Goal: Navigation & Orientation: Understand site structure

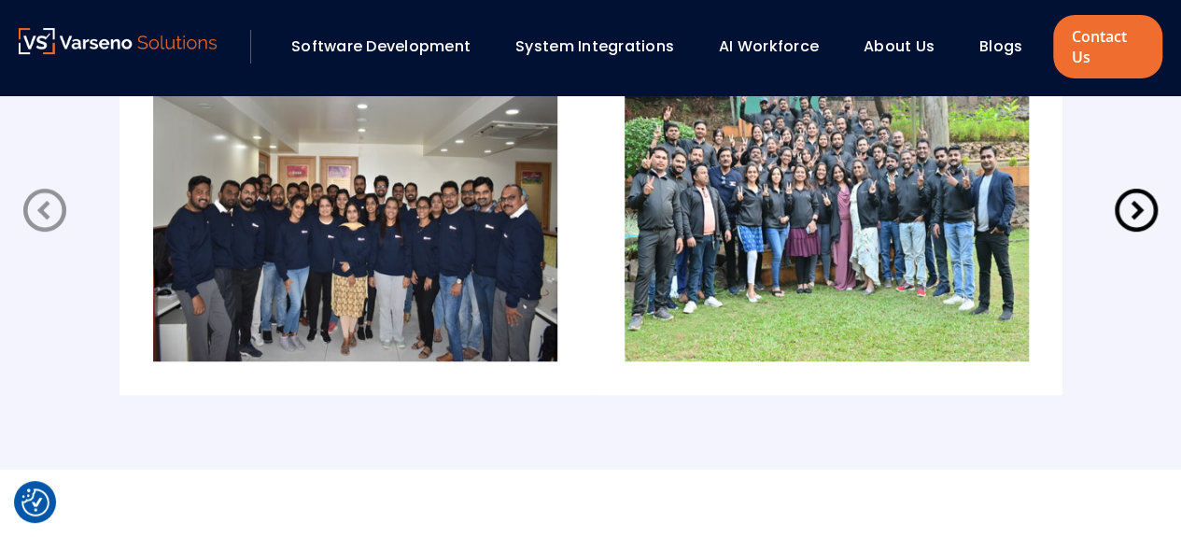
scroll to position [3833, 0]
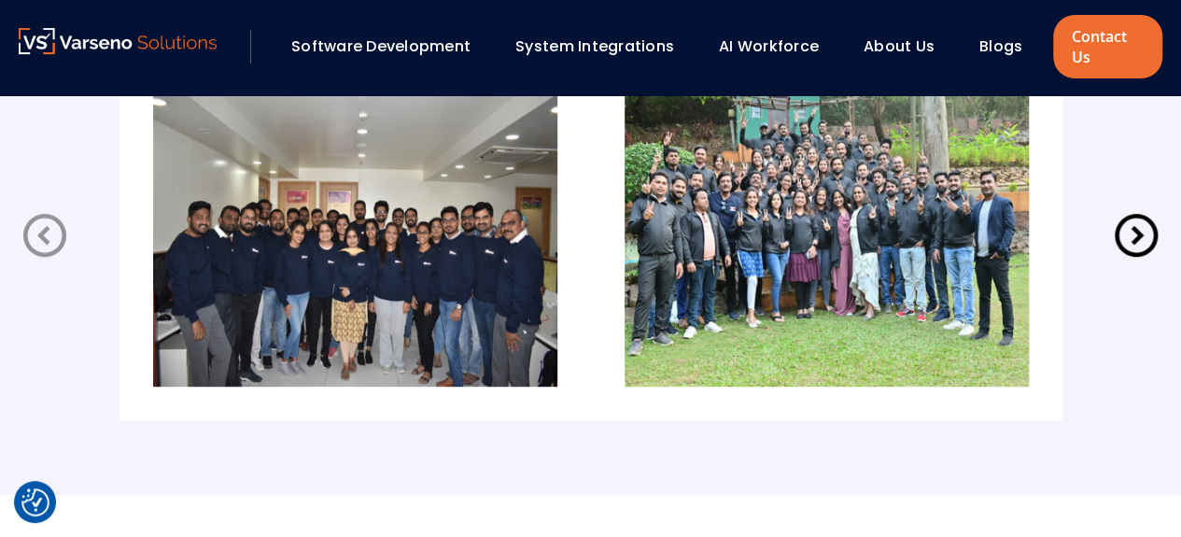
click at [1144, 236] on icon at bounding box center [1136, 235] width 52 height 52
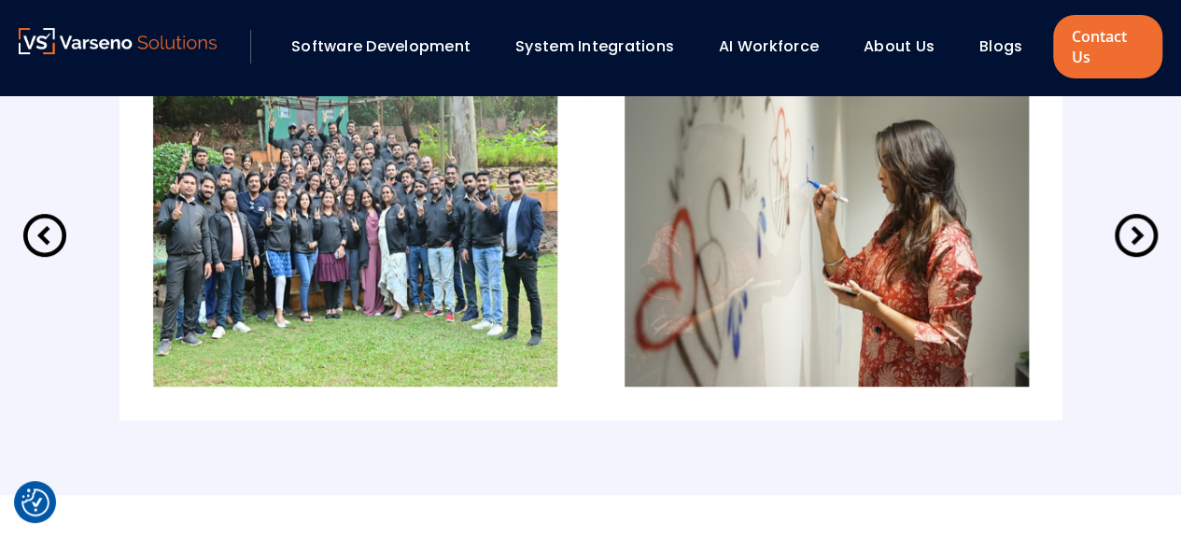
click at [1144, 236] on icon at bounding box center [1136, 235] width 52 height 52
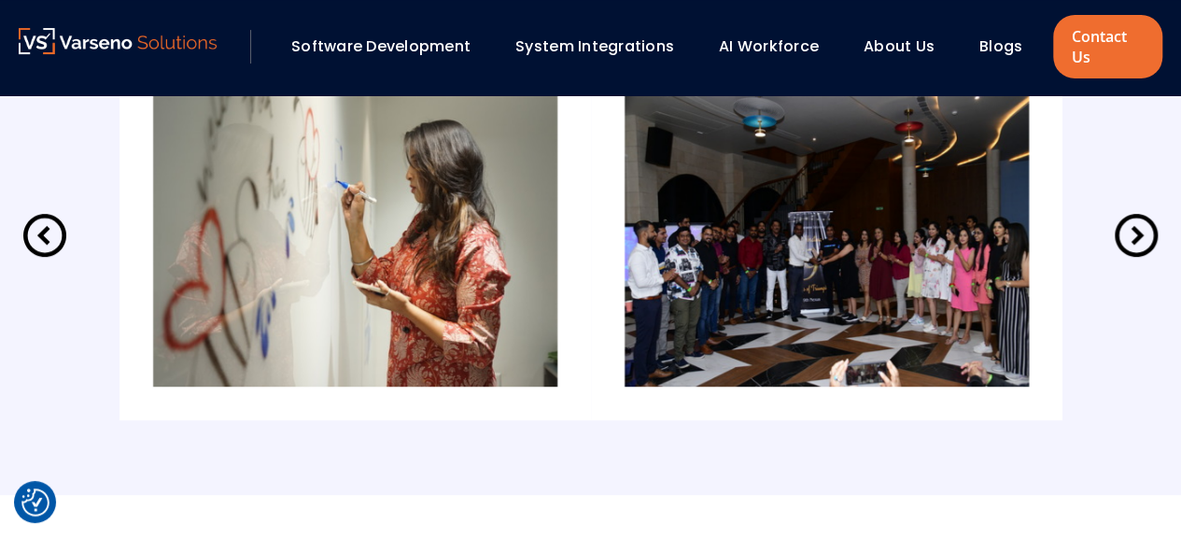
click at [1144, 236] on icon at bounding box center [1136, 235] width 52 height 52
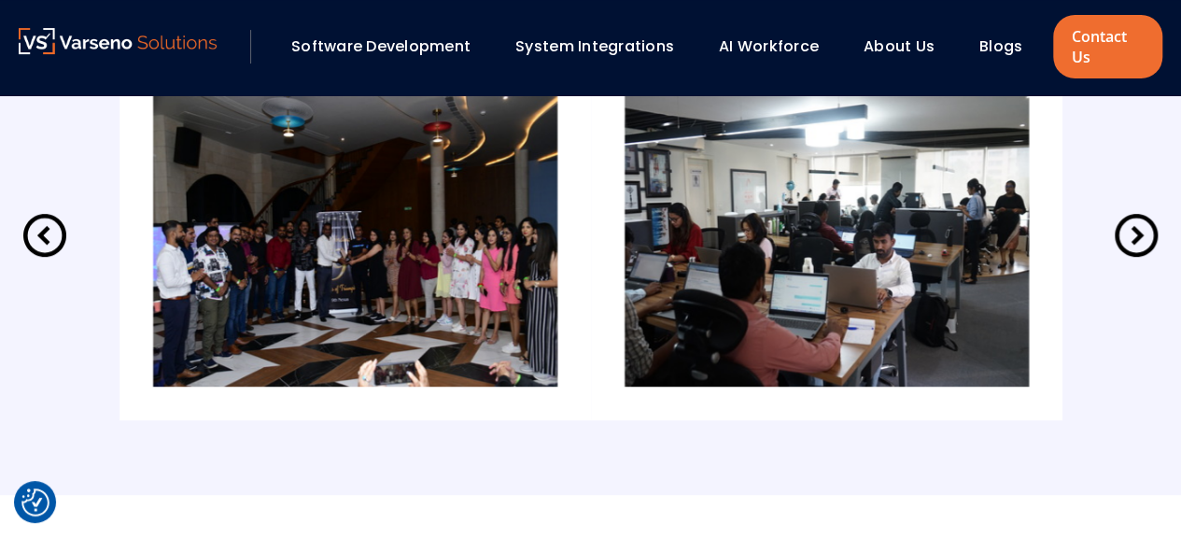
scroll to position [3740, 0]
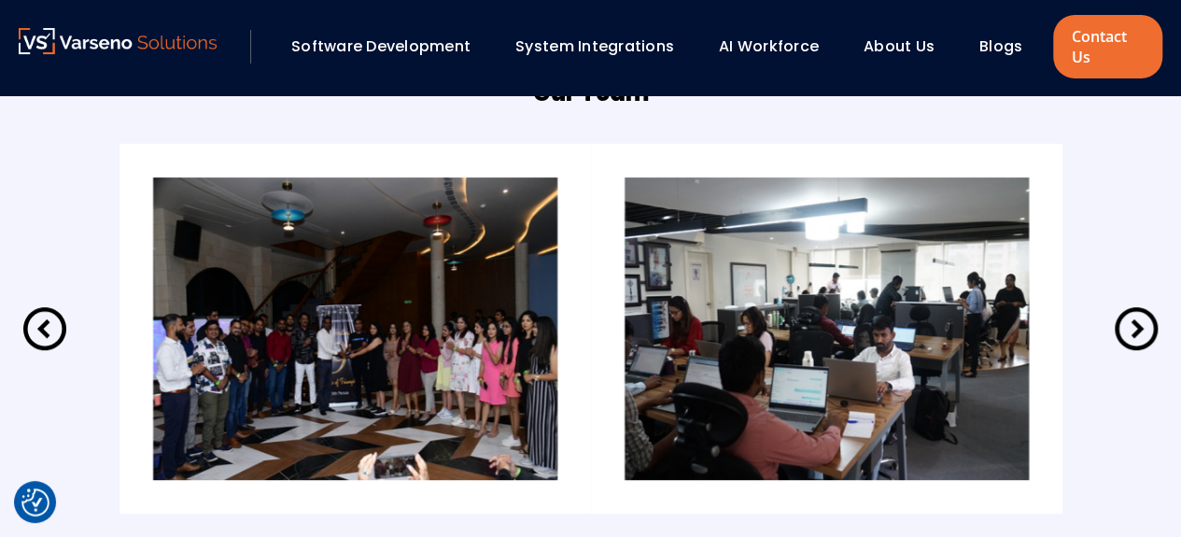
click at [1148, 328] on icon at bounding box center [1136, 328] width 52 height 52
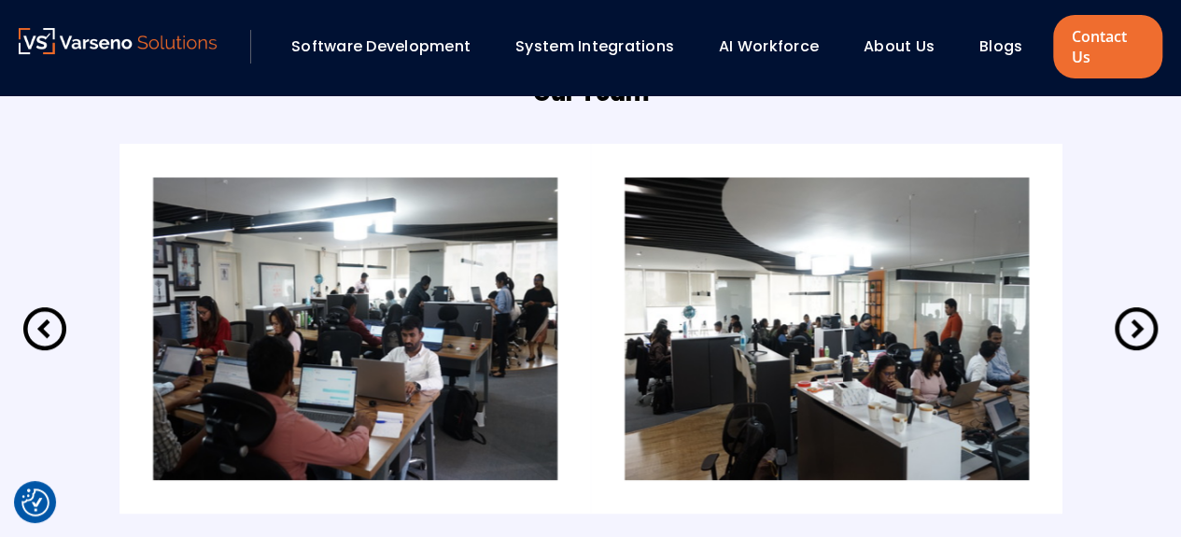
click at [1148, 328] on icon at bounding box center [1136, 328] width 52 height 52
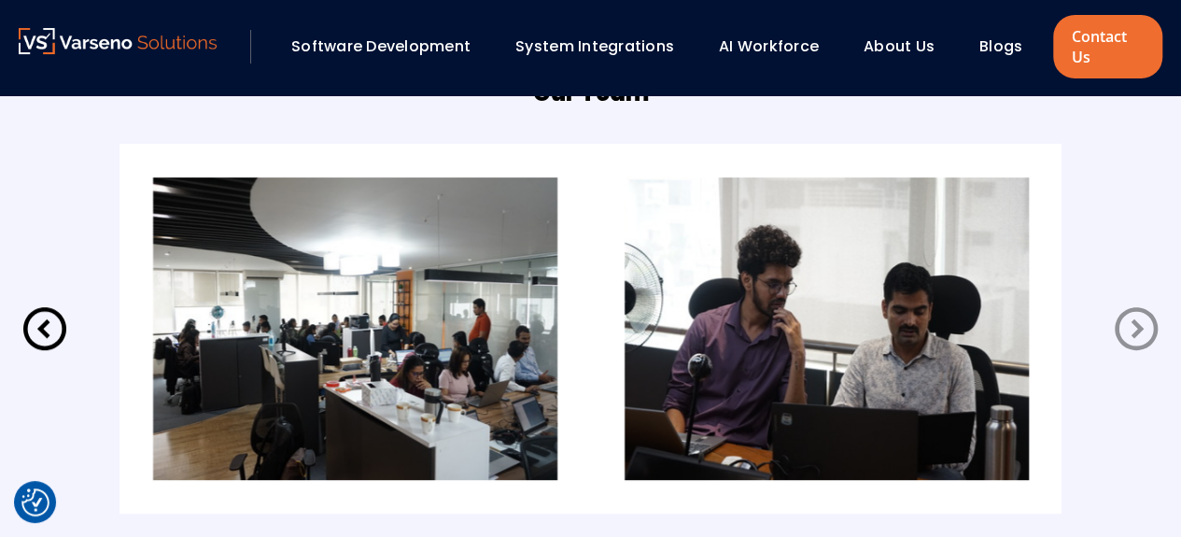
click at [1148, 328] on icon at bounding box center [1136, 328] width 52 height 52
click at [125, 50] on img at bounding box center [118, 41] width 198 height 26
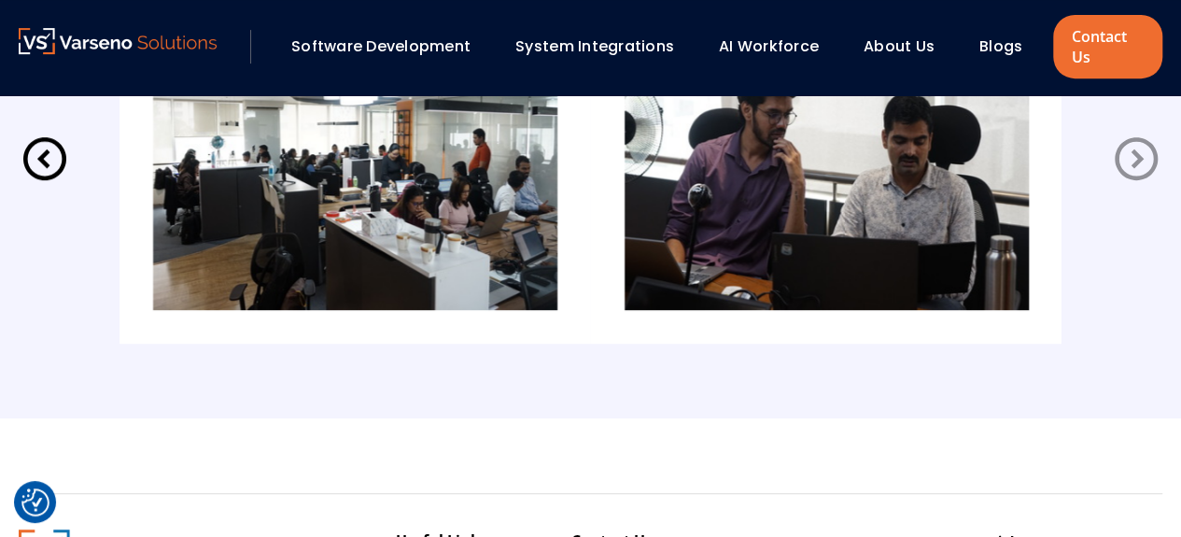
scroll to position [4300, 0]
